Goal: Navigation & Orientation: Find specific page/section

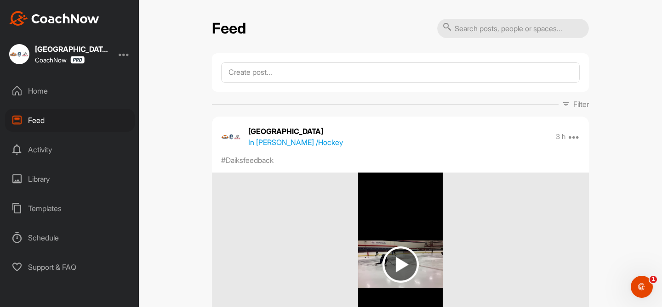
click at [56, 128] on div "Feed" at bounding box center [70, 120] width 130 height 23
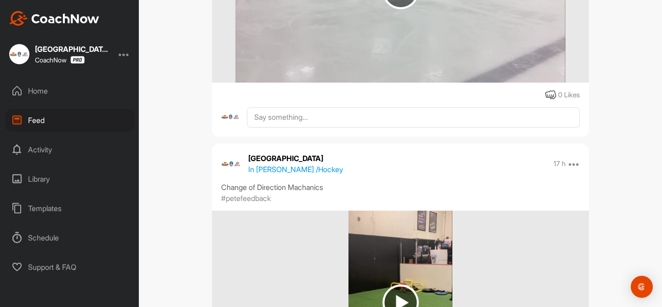
scroll to position [289, 0]
